Goal: Find specific page/section: Find specific page/section

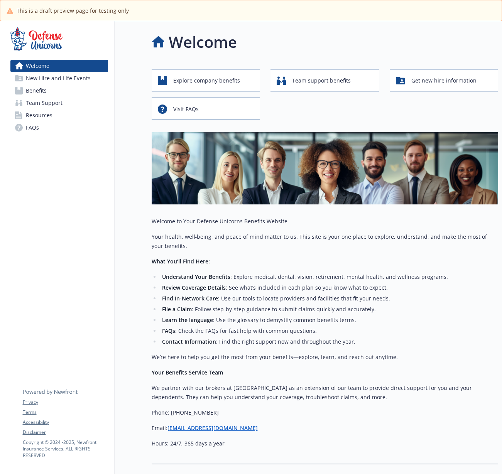
click at [212, 168] on img at bounding box center [325, 168] width 347 height 72
